Goal: Task Accomplishment & Management: Manage account settings

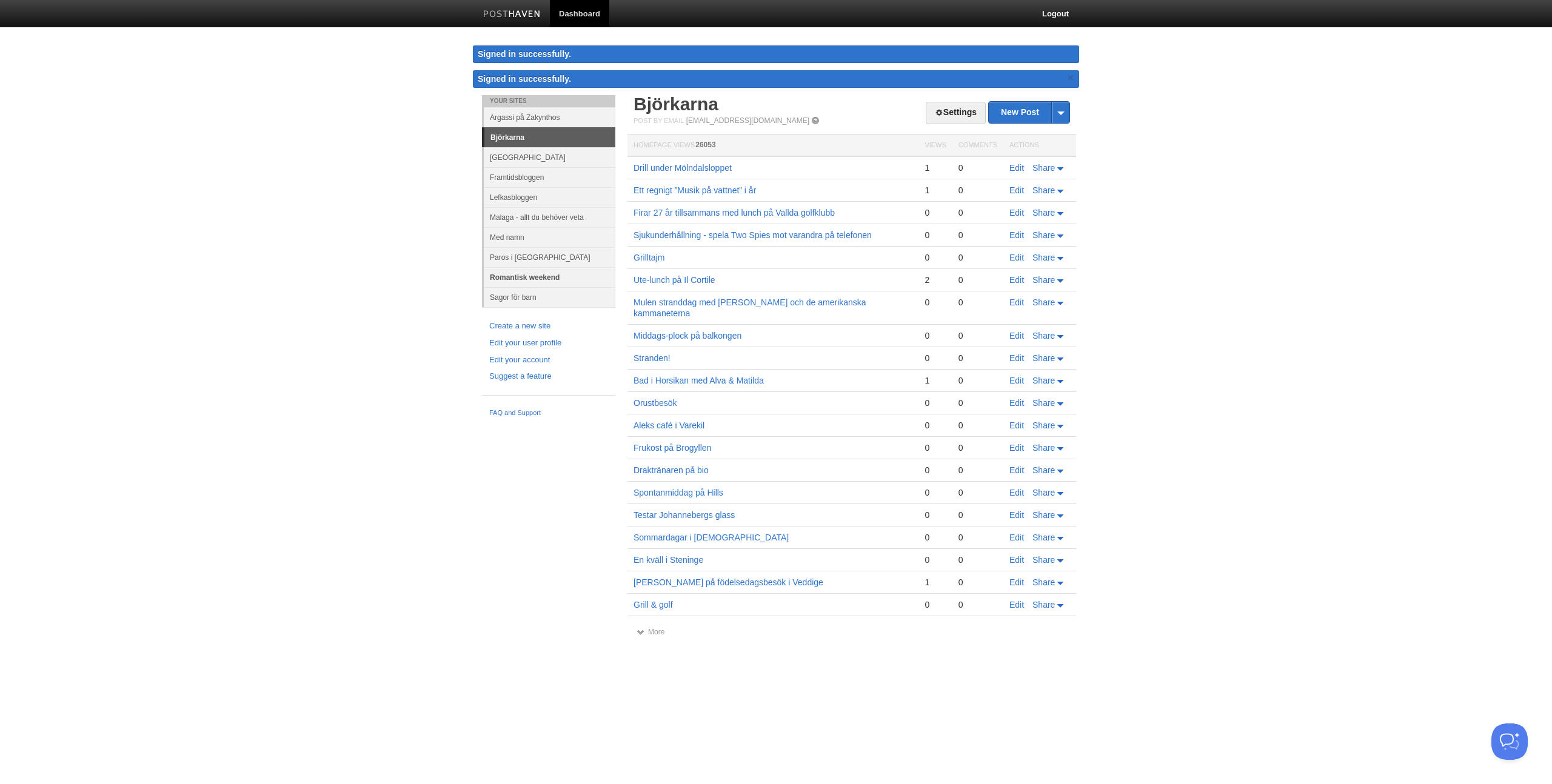
click at [546, 278] on link "Romantisk weekend" at bounding box center [549, 277] width 132 height 20
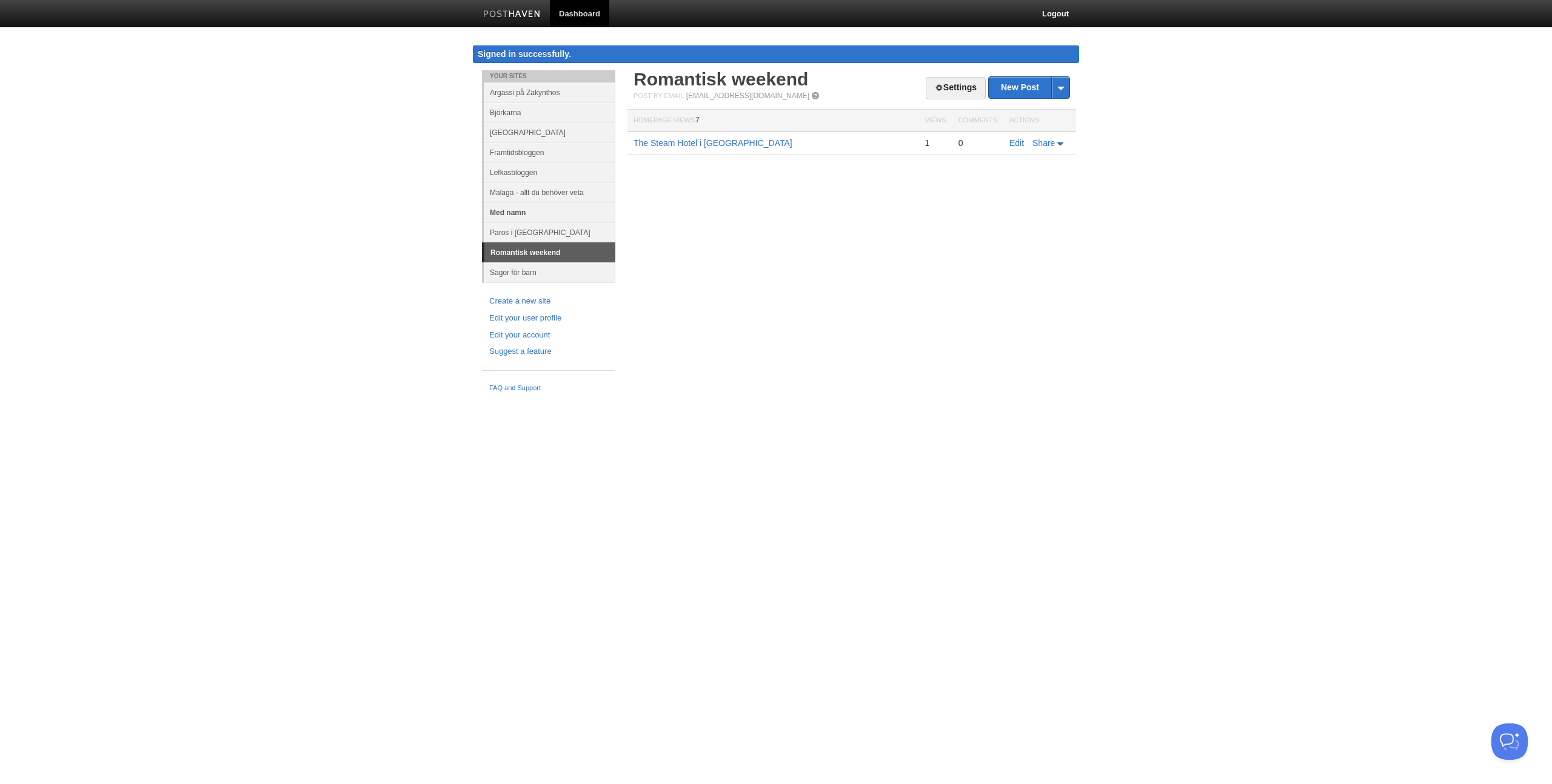
click at [511, 211] on link "Med namn" at bounding box center [549, 212] width 132 height 20
click at [509, 215] on link "Med namn" at bounding box center [549, 212] width 132 height 20
click at [569, 213] on link "Med namn" at bounding box center [549, 212] width 132 height 20
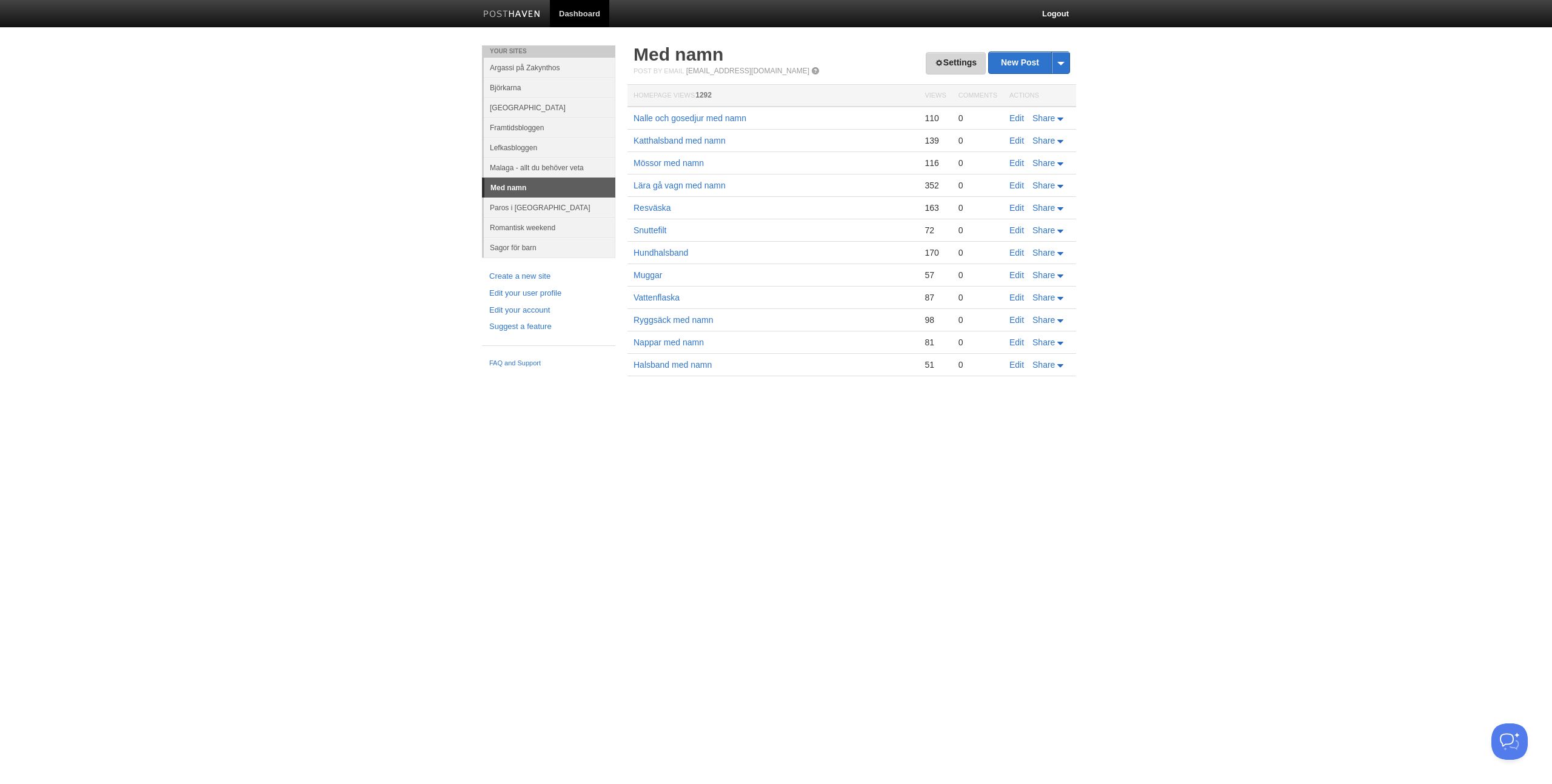
click at [950, 65] on link "Settings" at bounding box center [955, 63] width 60 height 22
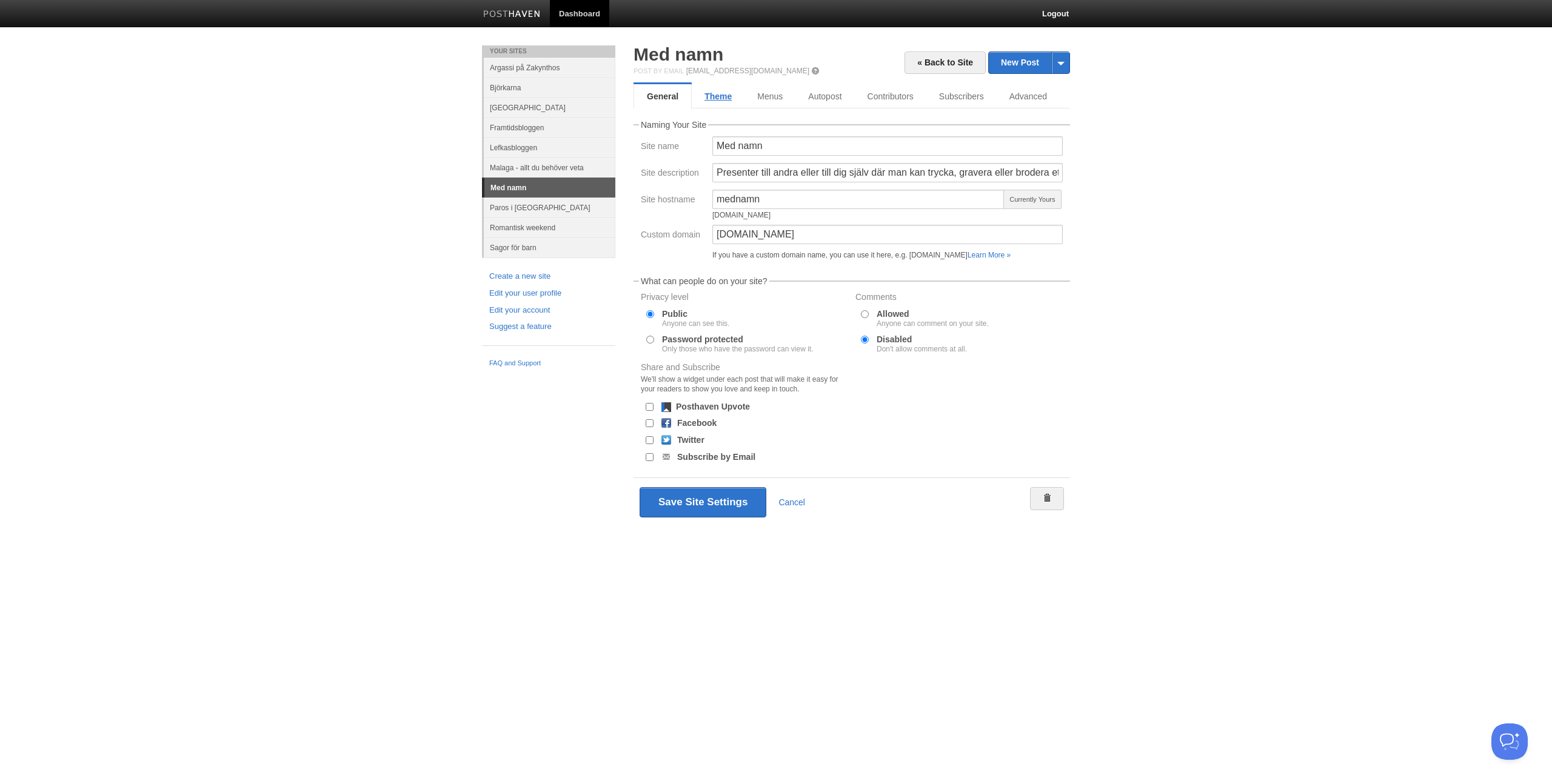
click at [732, 100] on link "Theme" at bounding box center [718, 97] width 53 height 24
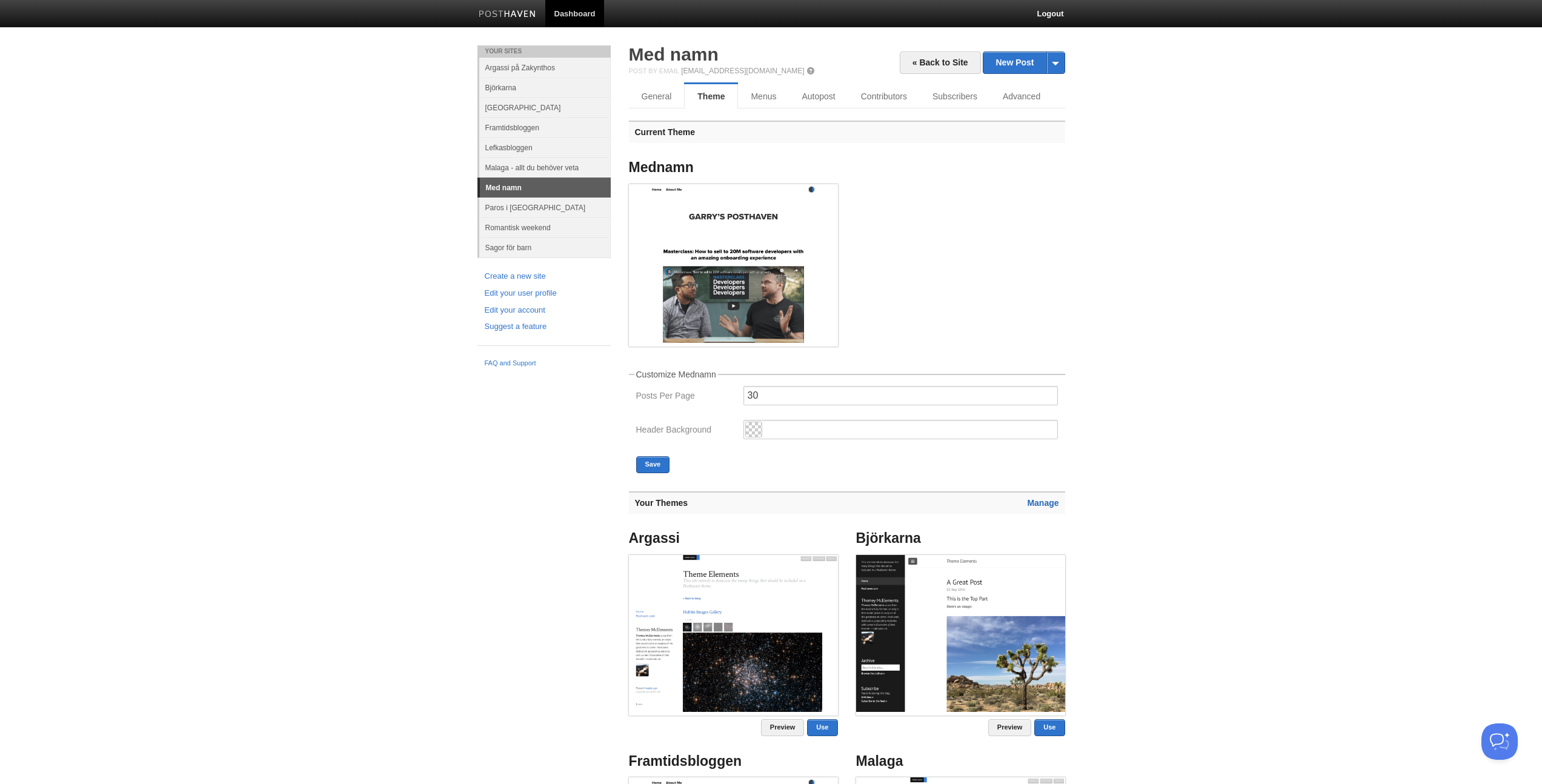
click at [1036, 503] on link "Manage" at bounding box center [1043, 502] width 32 height 10
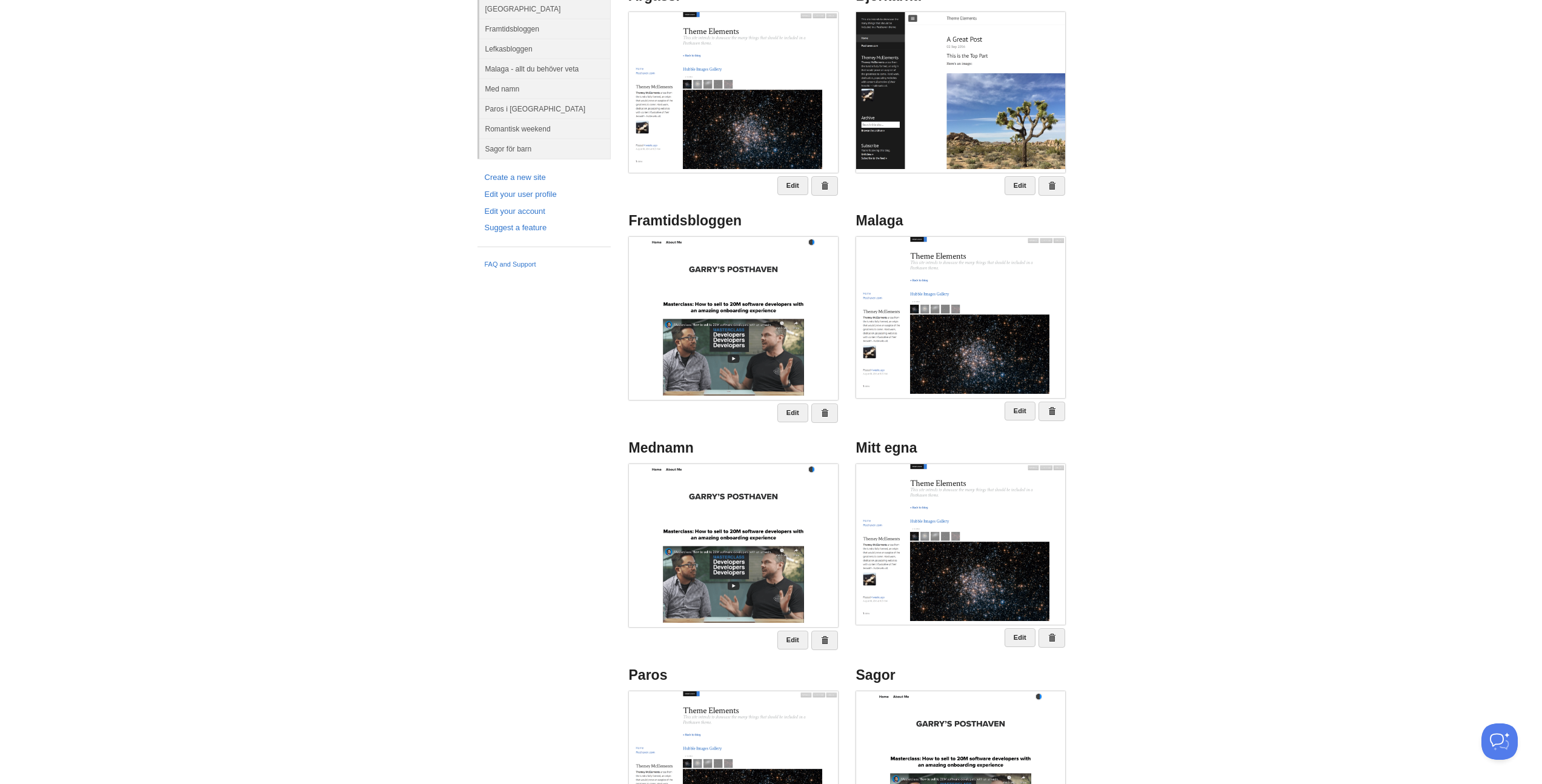
scroll to position [219, 0]
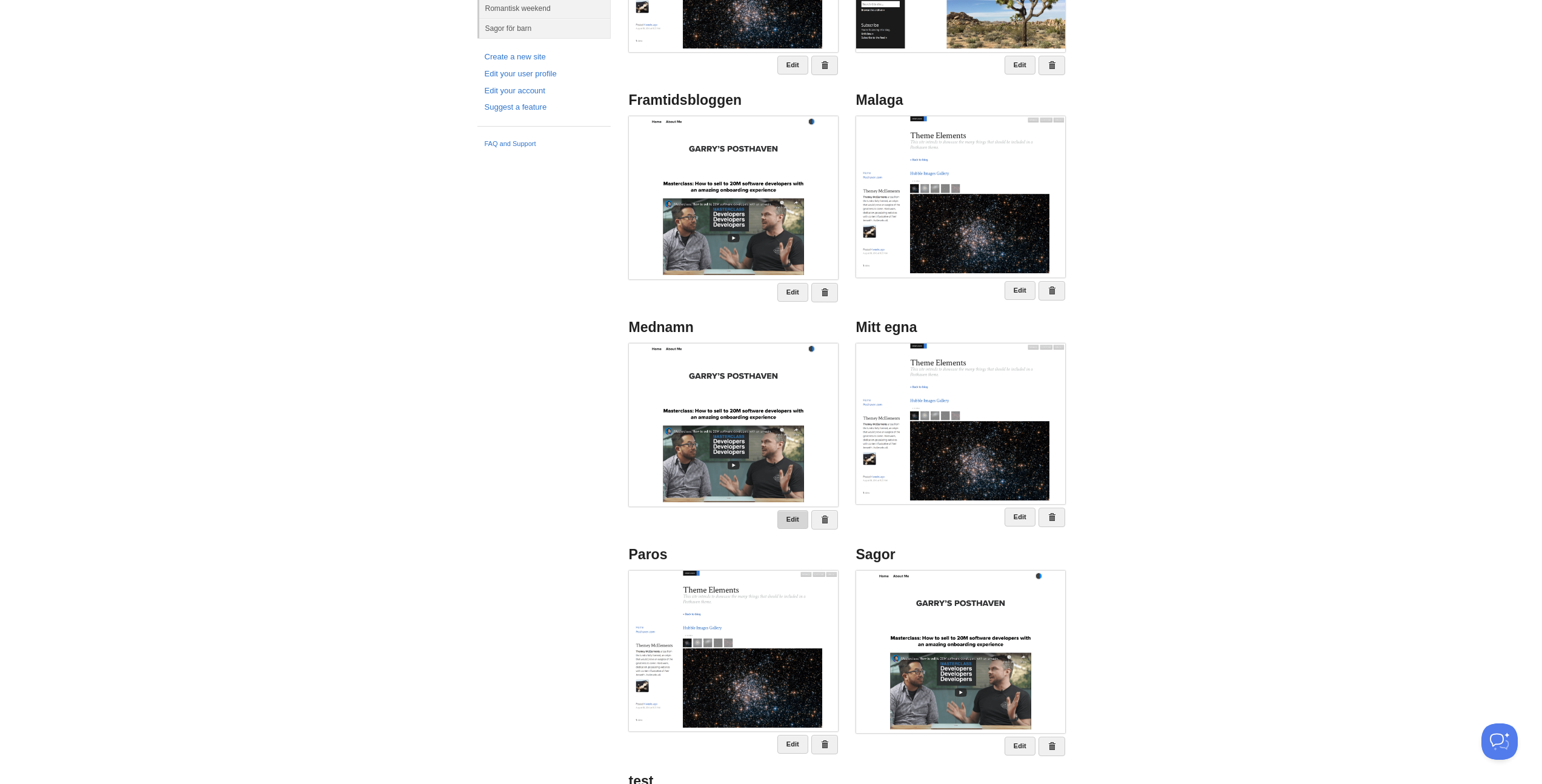
click at [783, 517] on link "Edit" at bounding box center [793, 520] width 31 height 19
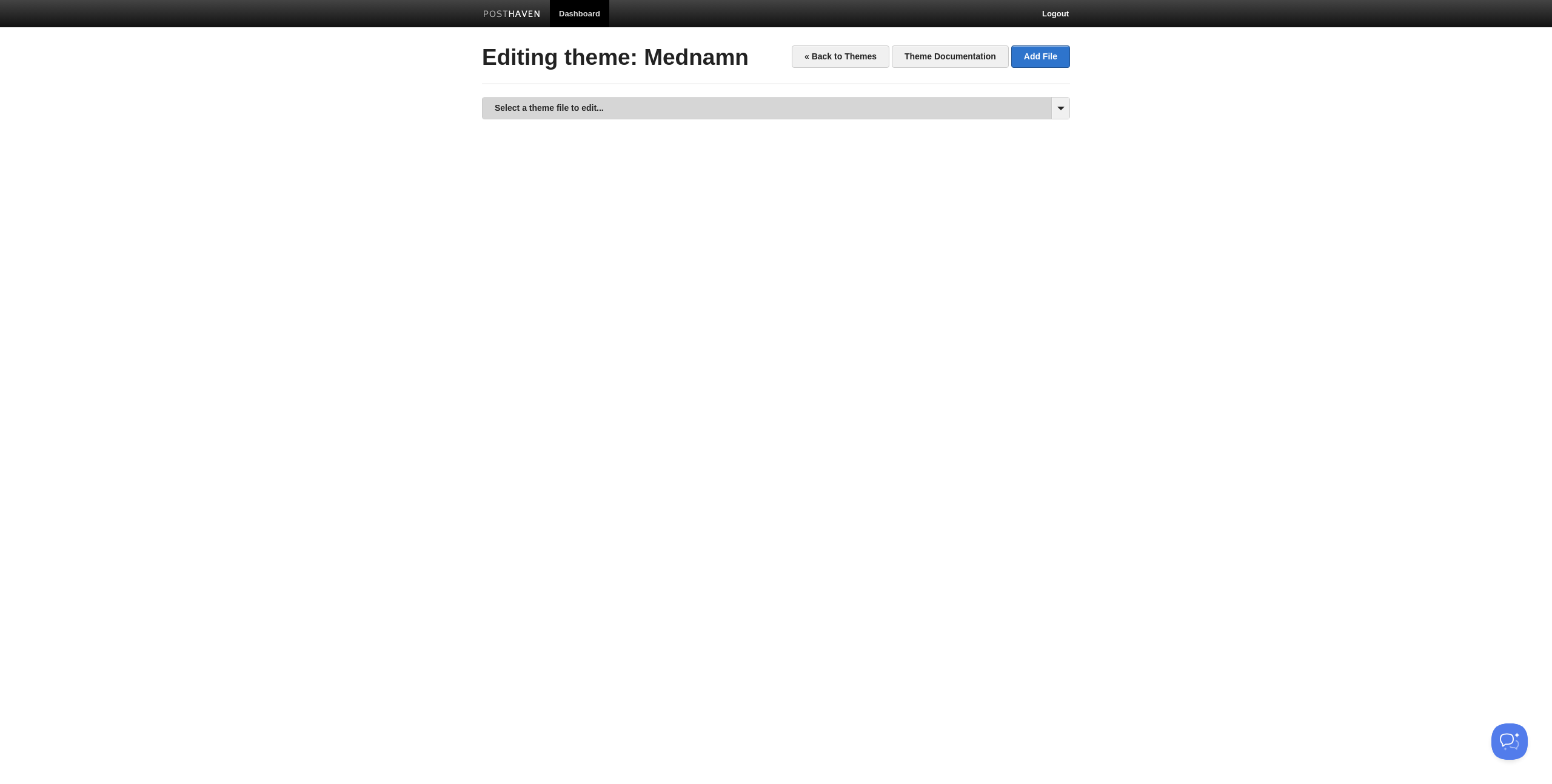
click at [581, 102] on link "Select a theme file to edit..." at bounding box center [776, 108] width 586 height 22
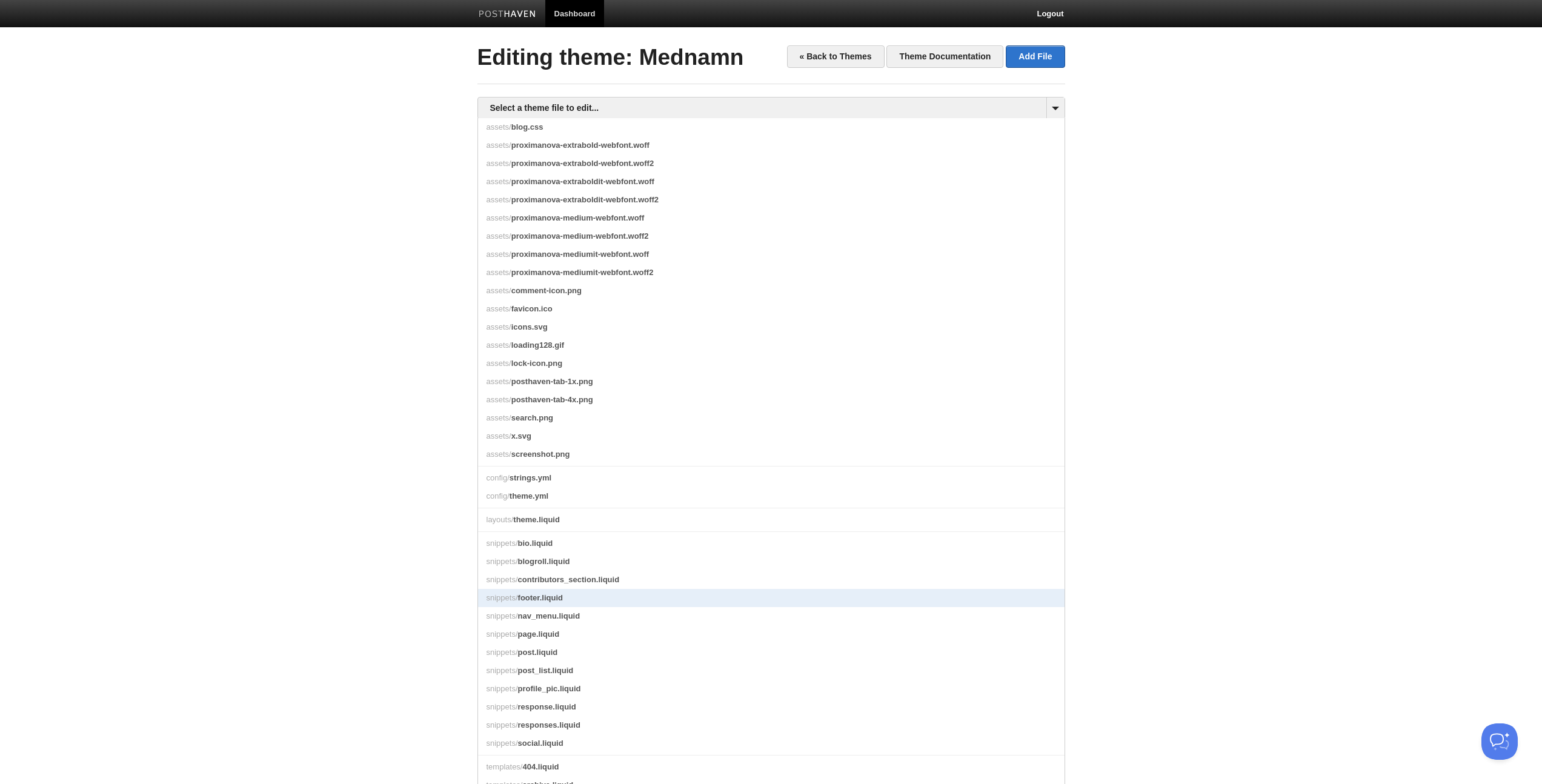
click at [523, 607] on link "snippets/ footer.liquid" at bounding box center [771, 597] width 586 height 18
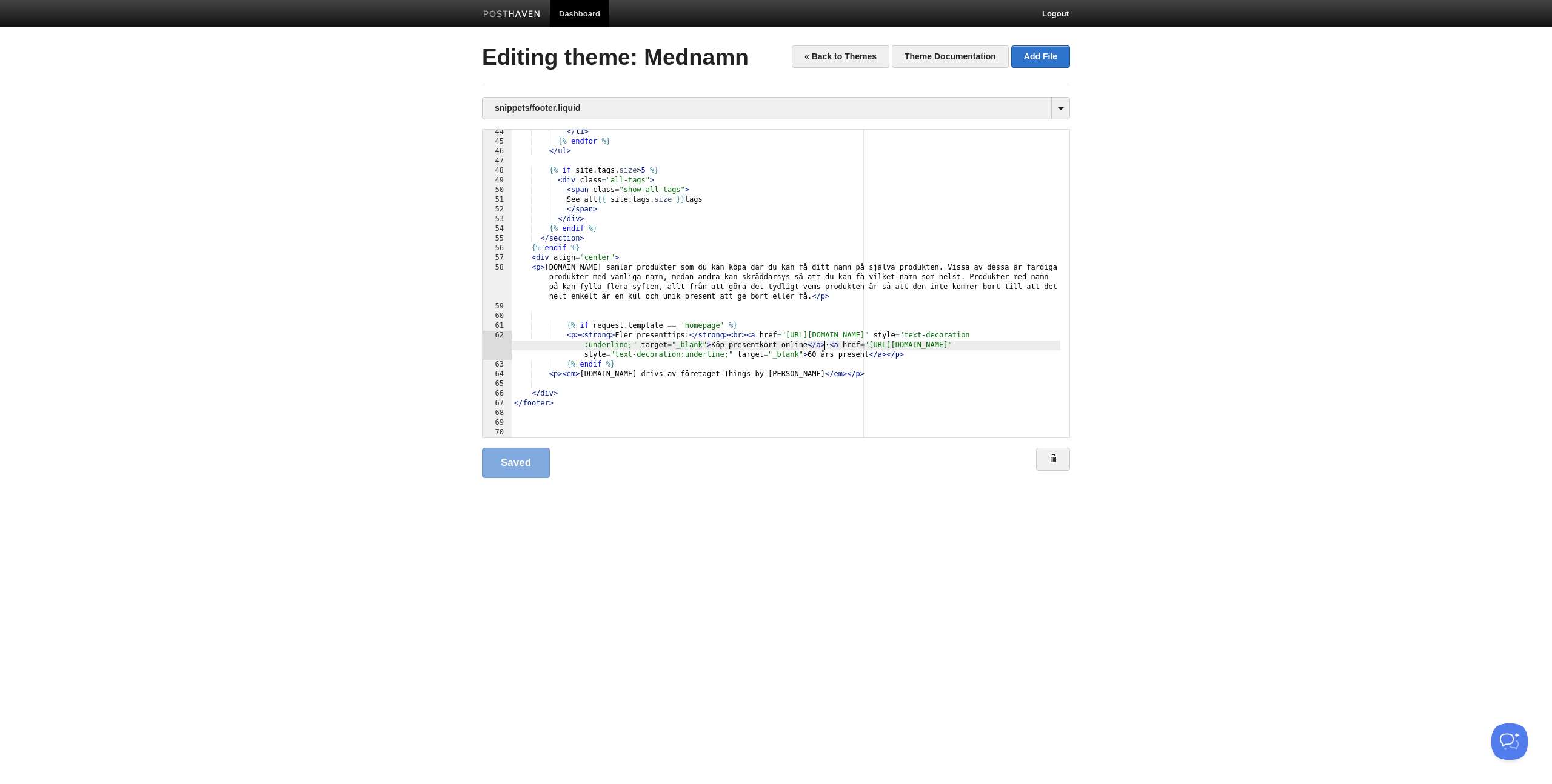
scroll to position [1, 0]
drag, startPoint x: 824, startPoint y: 342, endPoint x: 917, endPoint y: 354, distance: 93.8
click at [917, 354] on div "</ li > {% endfor %} </ ul > {% if site . tags . size > 5 %} < div class = "all…" at bounding box center [785, 291] width 548 height 327
click at [869, 357] on div "</ li > {% endfor %} </ ul > {% if site . tags . size > 5 %} < div class = "all…" at bounding box center [785, 291] width 548 height 327
drag, startPoint x: 884, startPoint y: 357, endPoint x: 823, endPoint y: 345, distance: 62.2
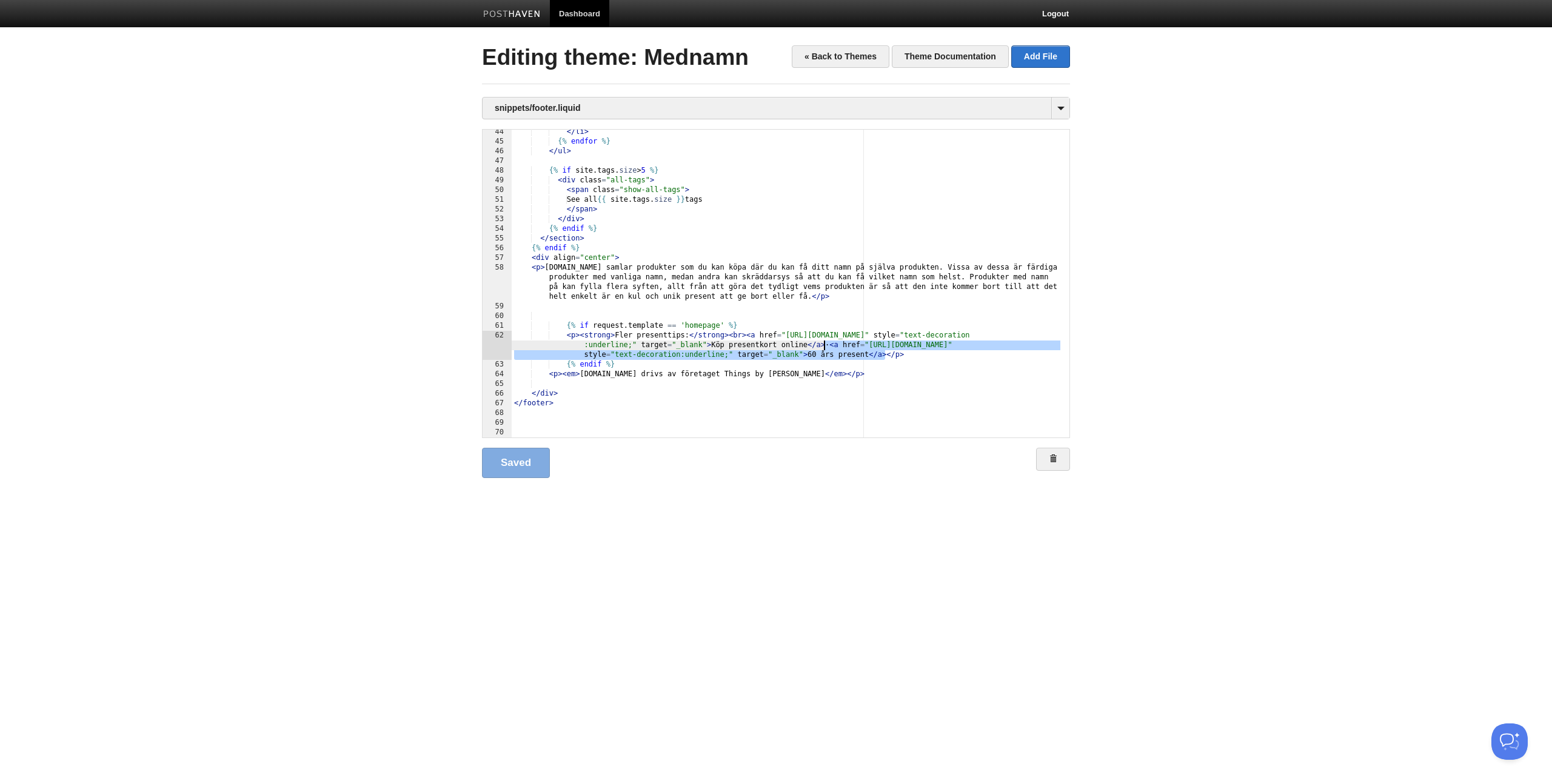
click at [823, 345] on div "</ li > {% endfor %} </ ul > {% if site . tags . size > 5 %} < div class = "all…" at bounding box center [785, 291] width 548 height 327
click at [886, 353] on div "</ li > {% endfor %} </ ul > {% if site . tags . size > 5 %} < div class = "all…" at bounding box center [785, 291] width 548 height 327
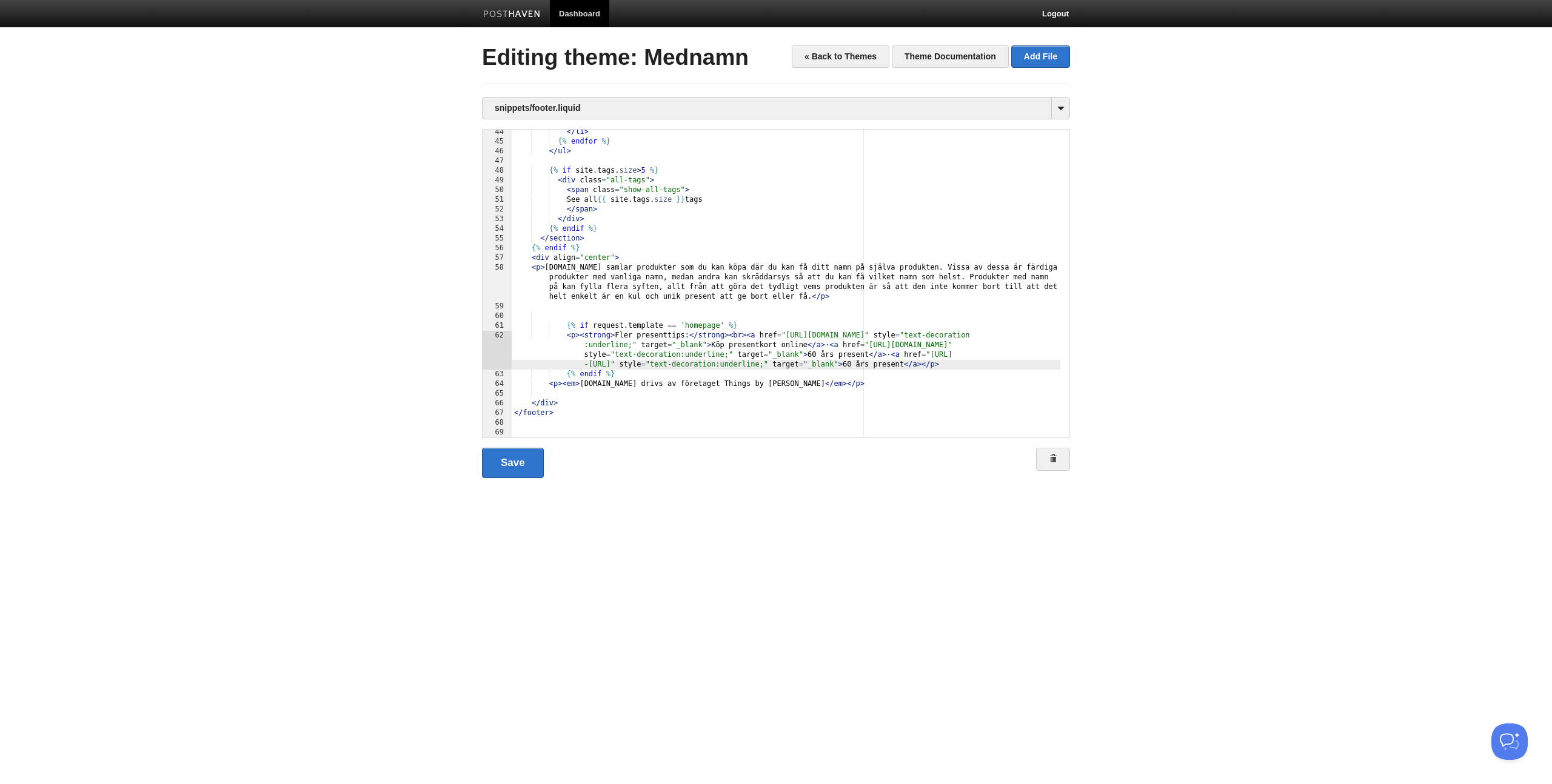
drag, startPoint x: 990, startPoint y: 354, endPoint x: 997, endPoint y: 371, distance: 18.4
click at [990, 354] on div "</ li > {% endfor %} </ ul > {% if site . tags . size > 5 %} < div class = "all…" at bounding box center [785, 291] width 548 height 327
drag, startPoint x: 807, startPoint y: 364, endPoint x: 867, endPoint y: 366, distance: 60.0
click at [867, 366] on div "</ li > {% endfor %} </ ul > {% if site . tags . size > 5 %} < div class = "all…" at bounding box center [785, 291] width 548 height 327
type textarea ""
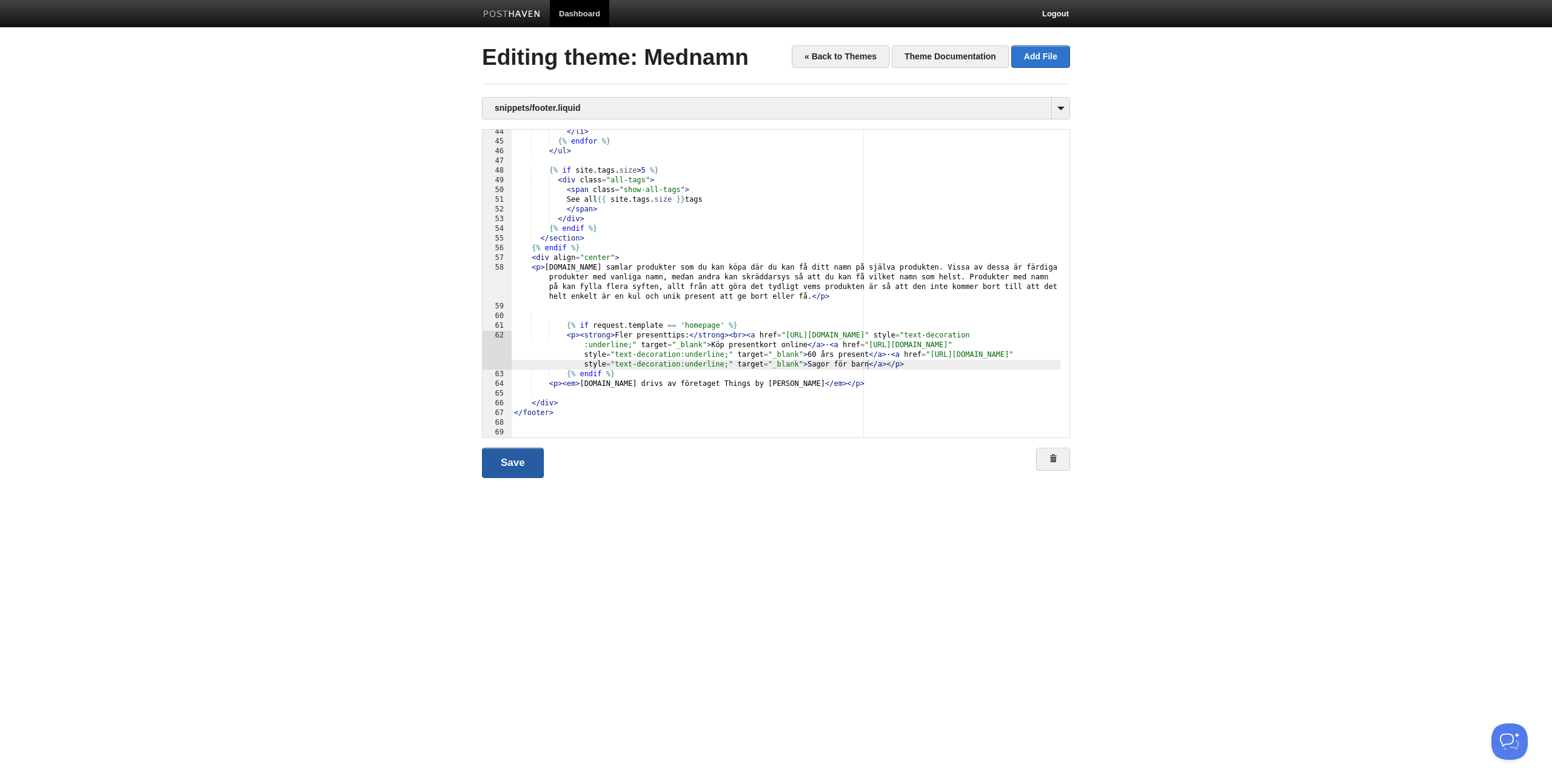
click at [502, 463] on link "Save" at bounding box center [512, 463] width 61 height 30
